Goal: Task Accomplishment & Management: Use online tool/utility

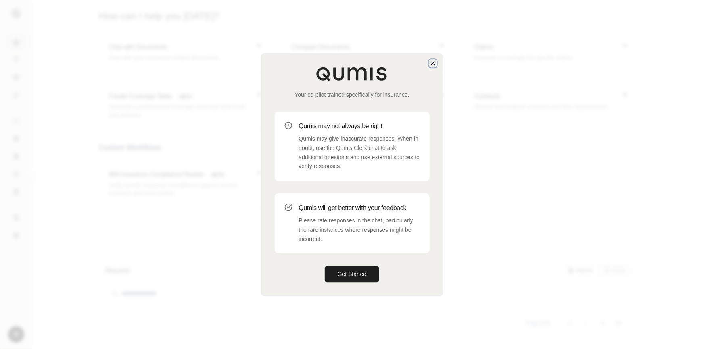
click at [432, 63] on icon "button" at bounding box center [432, 63] width 3 height 3
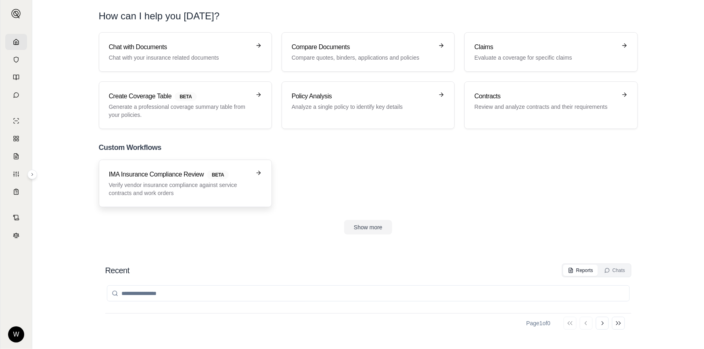
click at [186, 197] on link "IMA Insurance Compliance Review BETA Verify vendor insurance compliance against…" at bounding box center [185, 184] width 173 height 48
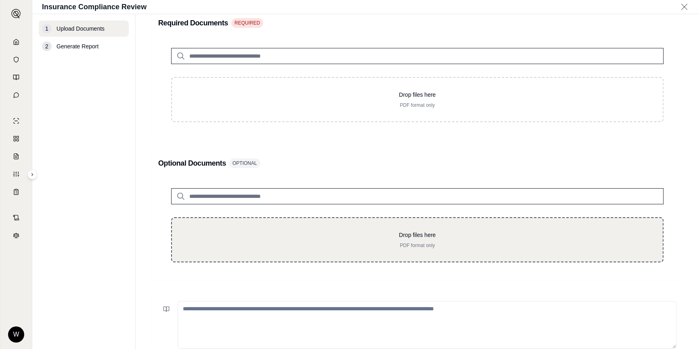
scroll to position [146, 0]
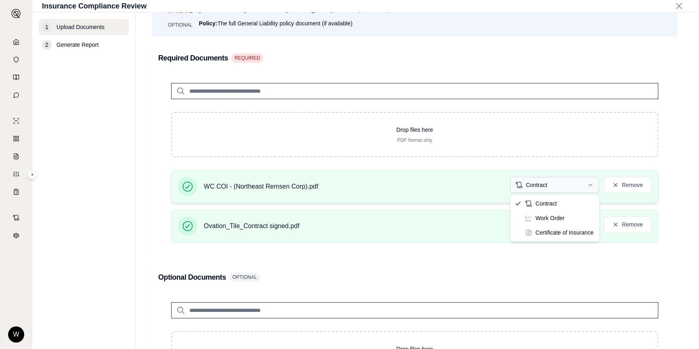
click at [540, 185] on html "W Insurance Compliance Review 1 Upload Documents 2 Generate Report Upload Docum…" at bounding box center [349, 174] width 699 height 349
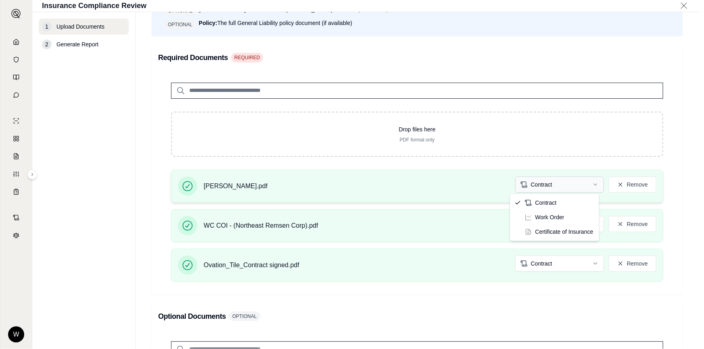
click at [559, 182] on html "W Insurance Compliance Review 1 Upload Documents 2 Generate Report Upload Docum…" at bounding box center [352, 174] width 704 height 349
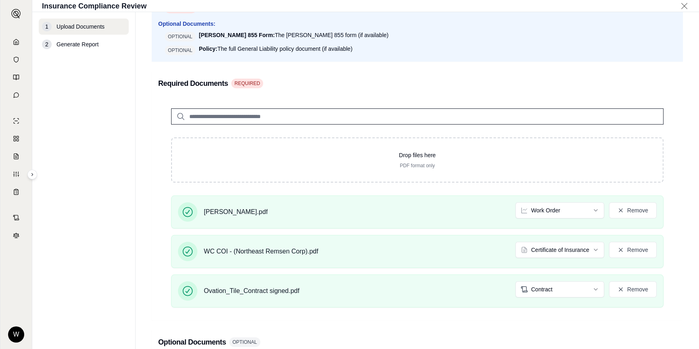
scroll to position [110, 0]
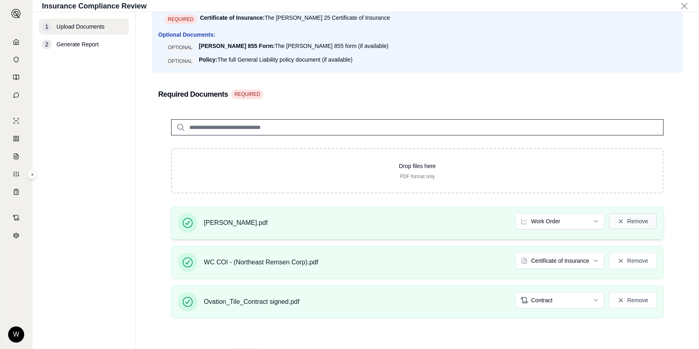
click at [634, 222] on button "Remove" at bounding box center [633, 221] width 48 height 16
click at [619, 220] on button "Remove" at bounding box center [633, 221] width 48 height 16
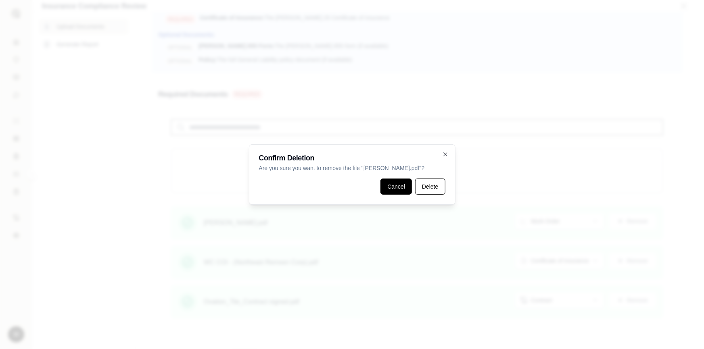
click at [385, 185] on button "Cancel" at bounding box center [396, 187] width 31 height 16
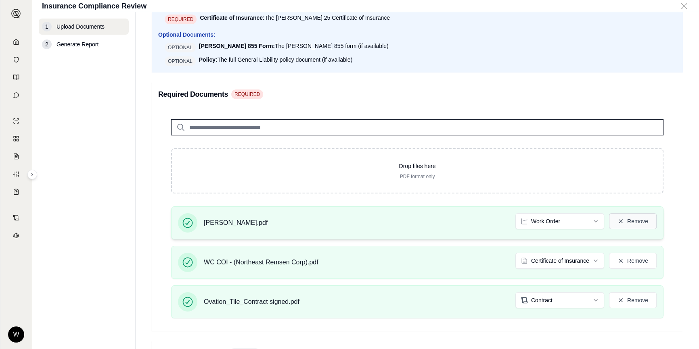
click at [633, 222] on button "Remove" at bounding box center [633, 221] width 48 height 16
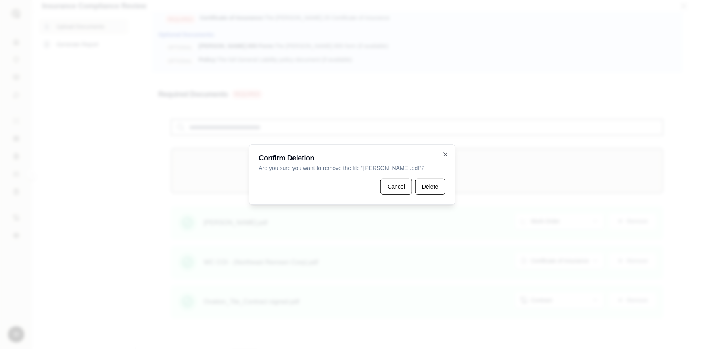
click at [421, 187] on button "Delete" at bounding box center [430, 187] width 30 height 16
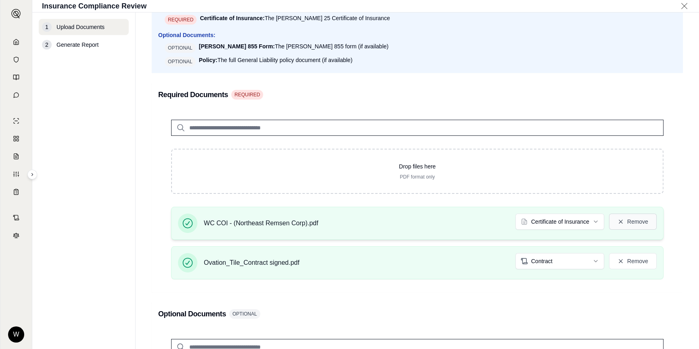
click at [631, 218] on button "Remove" at bounding box center [633, 222] width 48 height 16
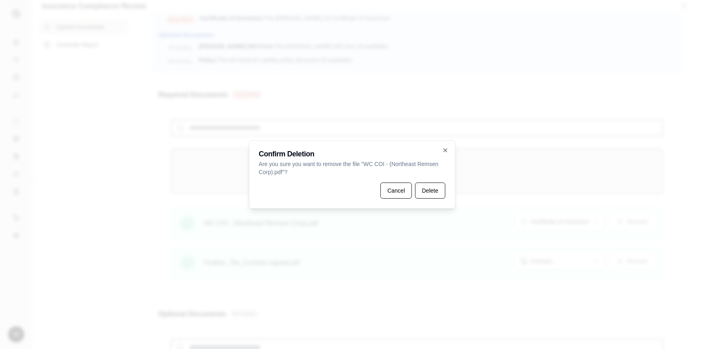
click at [424, 187] on button "Delete" at bounding box center [430, 191] width 30 height 16
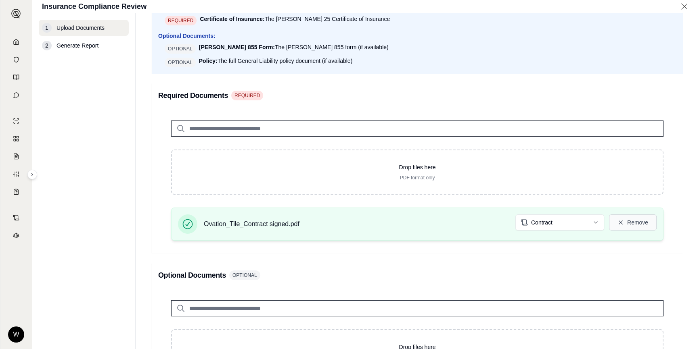
click at [636, 225] on button "Remove" at bounding box center [633, 223] width 48 height 16
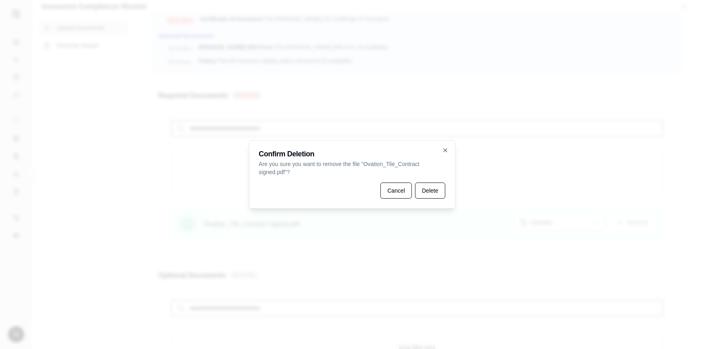
click at [452, 197] on div "Confirm Deletion Are you sure you want to remove the file " Ovation_Tile_Contra…" at bounding box center [352, 174] width 207 height 69
click at [436, 190] on button "Delete" at bounding box center [430, 191] width 30 height 16
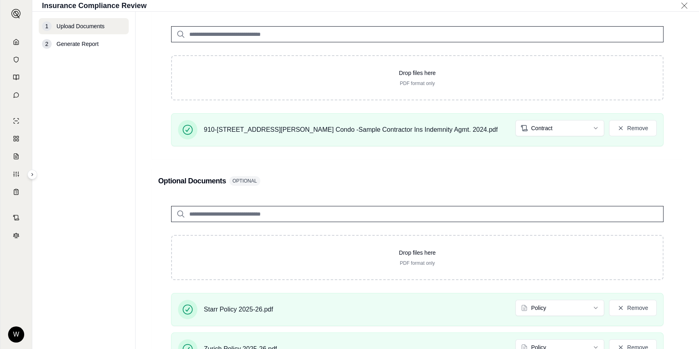
scroll to position [146, 0]
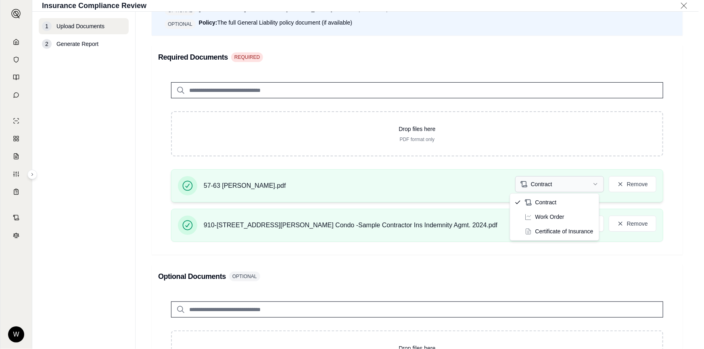
click at [571, 188] on html "W Insurance Compliance Review 1 Upload Documents 2 Generate Report Upload Docum…" at bounding box center [352, 174] width 704 height 349
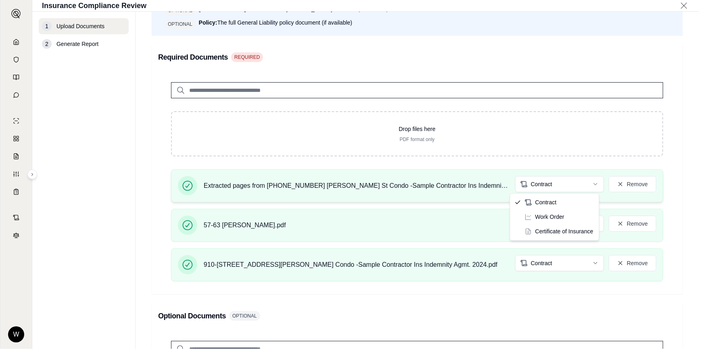
click at [562, 189] on html "W Insurance Compliance Review 1 Upload Documents 2 Generate Report Upload Docum…" at bounding box center [352, 174] width 704 height 349
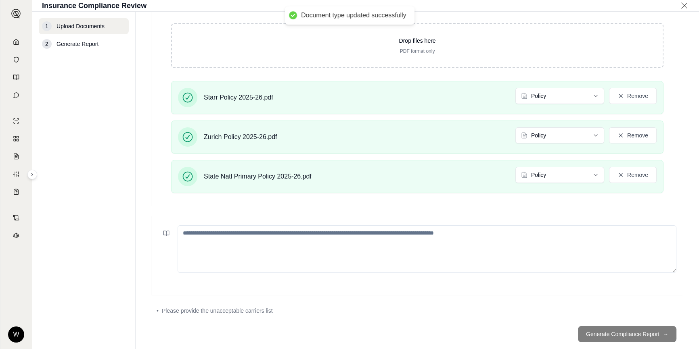
scroll to position [508, 0]
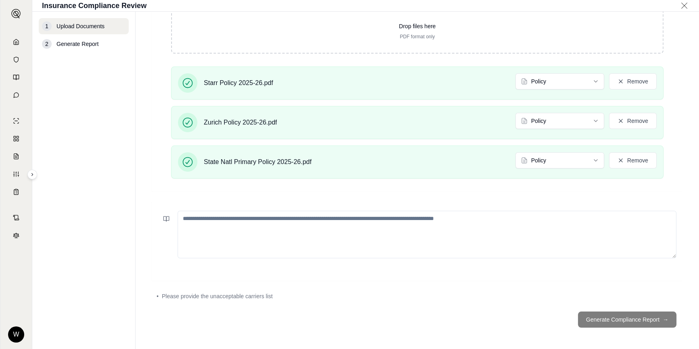
click at [648, 238] on textarea at bounding box center [427, 235] width 499 height 48
paste textarea "**********"
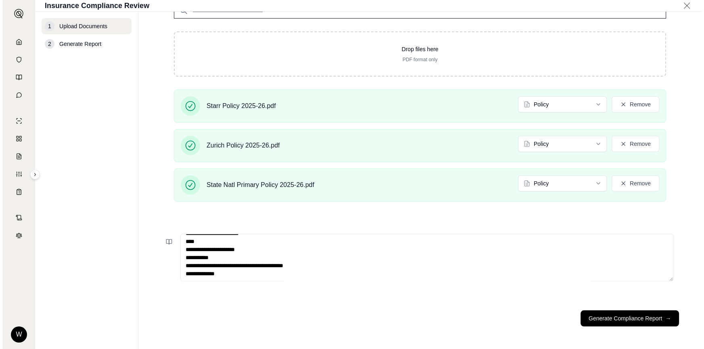
scroll to position [484, 0]
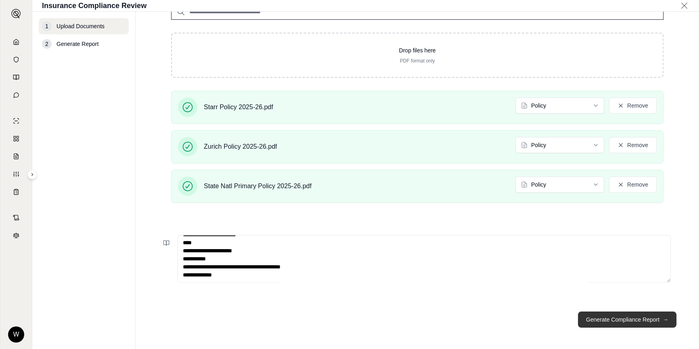
type textarea "**********"
click at [634, 320] on button "Generate Compliance Report →" at bounding box center [627, 320] width 98 height 16
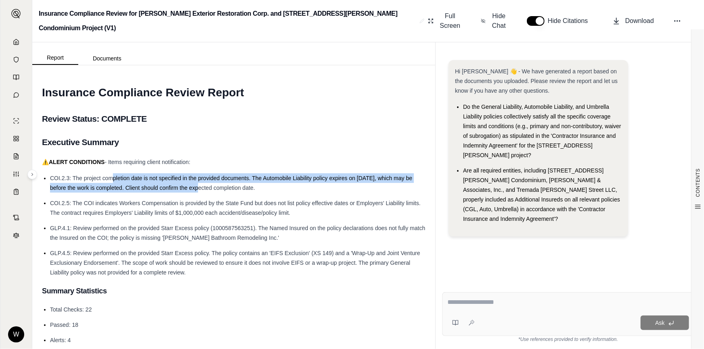
drag, startPoint x: 111, startPoint y: 180, endPoint x: 195, endPoint y: 185, distance: 83.6
click at [195, 185] on span "COI.2.3: The project completion date is not specified in the provided documents…" at bounding box center [231, 183] width 362 height 16
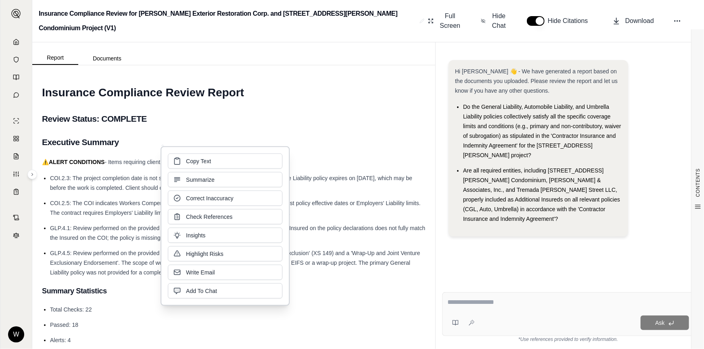
click at [298, 186] on li "COI.2.3: The project completion date is not specified in the provided documents…" at bounding box center [238, 183] width 376 height 19
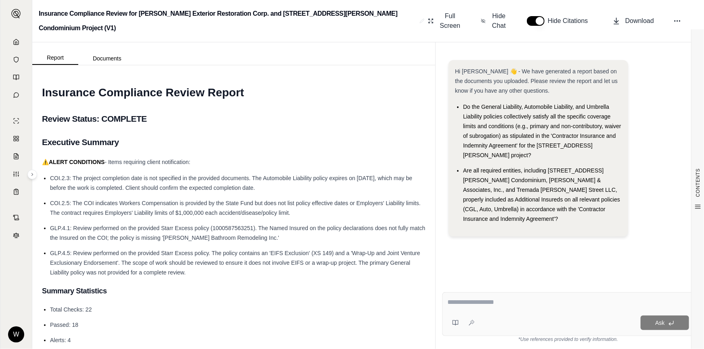
drag, startPoint x: 282, startPoint y: 187, endPoint x: 179, endPoint y: 171, distance: 104.9
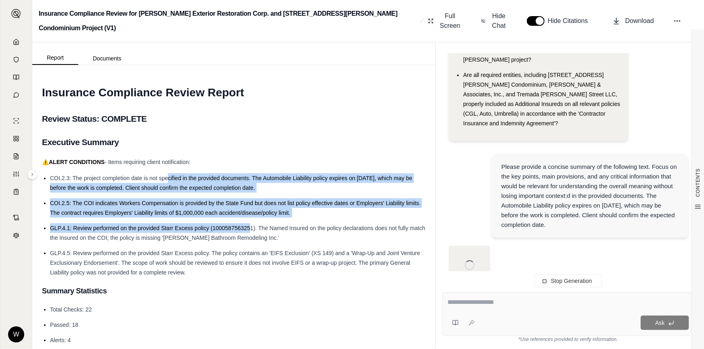
drag, startPoint x: 169, startPoint y: 176, endPoint x: 249, endPoint y: 231, distance: 97.6
click at [249, 231] on ul "COI.2.3: The project completion date is not specified in the provided documents…" at bounding box center [234, 226] width 384 height 104
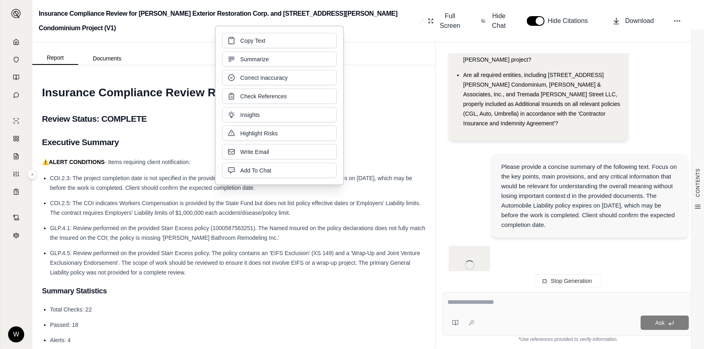
click at [246, 234] on span "GLP.4.1: Review performed on the provided Starr Excess policy (1000587563251). …" at bounding box center [237, 233] width 375 height 16
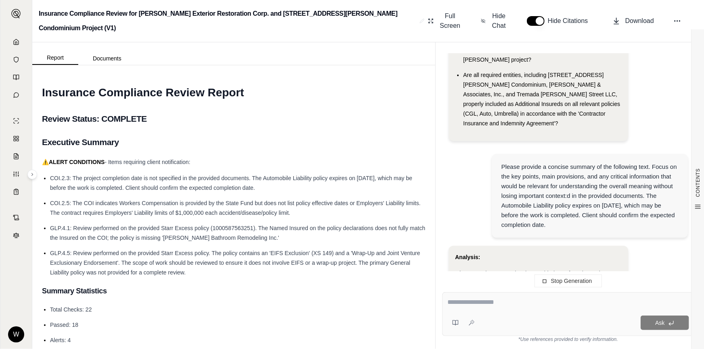
scroll to position [282, 0]
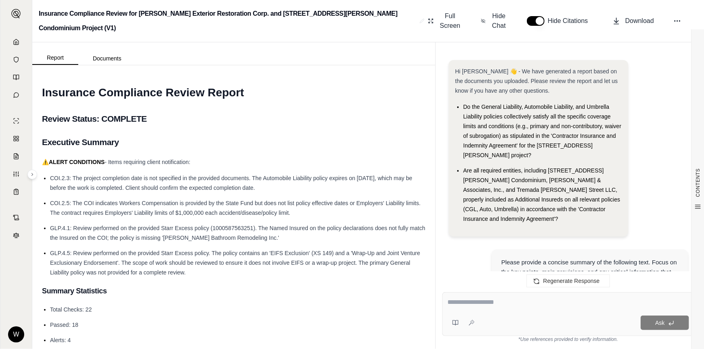
drag, startPoint x: 257, startPoint y: 234, endPoint x: 157, endPoint y: 169, distance: 119.1
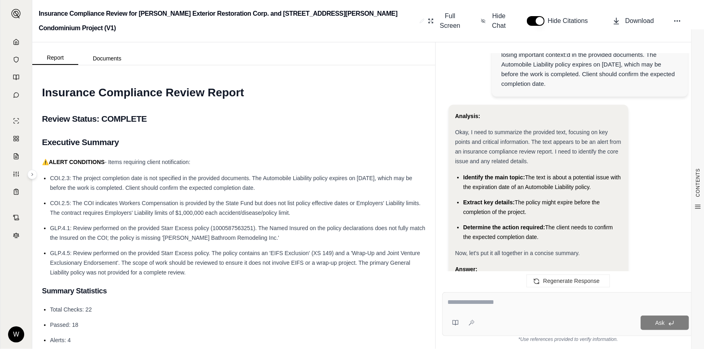
scroll to position [159, 0]
